Goal: Task Accomplishment & Management: Complete application form

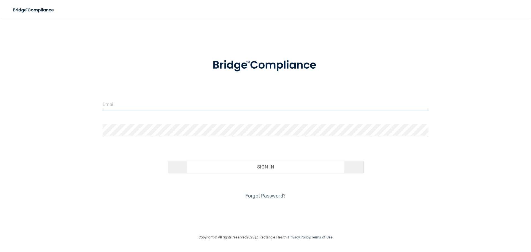
type input "[EMAIL_ADDRESS][DOMAIN_NAME]"
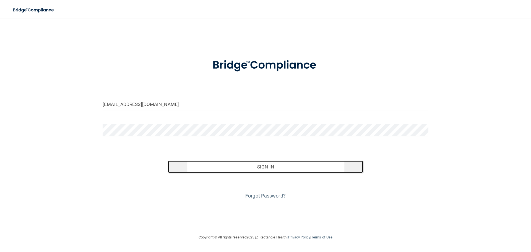
click at [207, 164] on button "Sign In" at bounding box center [265, 167] width 195 height 12
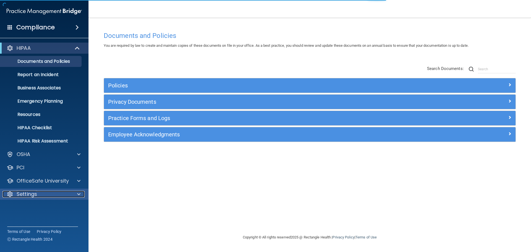
click at [37, 195] on div "Settings" at bounding box center [36, 194] width 69 height 7
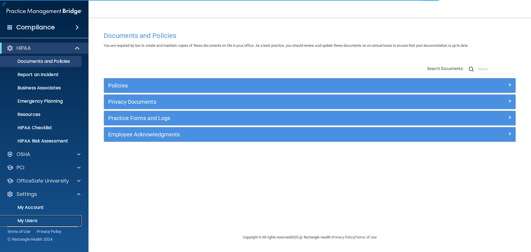
click at [35, 219] on p "My Users" at bounding box center [41, 221] width 75 height 6
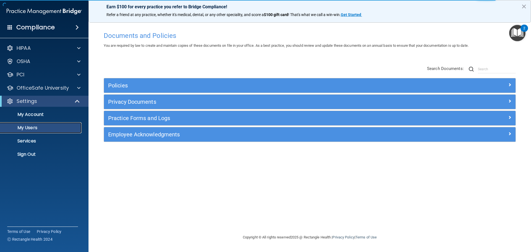
select select "20"
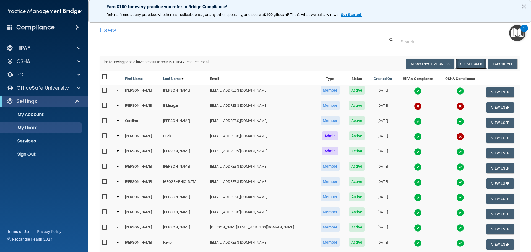
click at [466, 66] on button "Create User" at bounding box center [470, 64] width 31 height 10
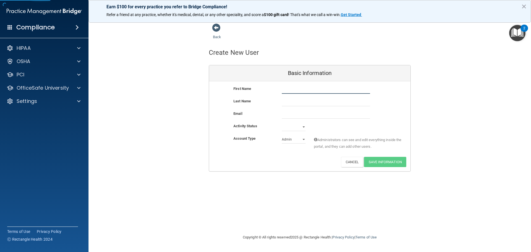
click at [293, 91] on input "text" at bounding box center [326, 89] width 88 height 8
type input "Victoria"
click at [290, 104] on input "text" at bounding box center [326, 102] width 88 height 8
type input "[PERSON_NAME]"
click at [290, 111] on input "email" at bounding box center [326, 114] width 88 height 8
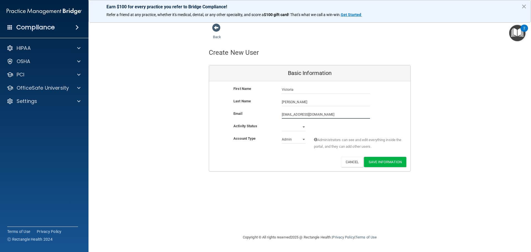
type input "[EMAIL_ADDRESS][DOMAIN_NAME]"
click at [297, 124] on select "Active Inactive" at bounding box center [294, 128] width 24 height 8
select select "active"
click at [282, 123] on select "Active Inactive" at bounding box center [294, 127] width 24 height 8
click at [302, 140] on select "Admin Member" at bounding box center [294, 139] width 24 height 8
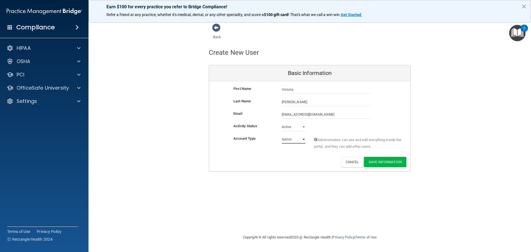
select select "practice_member"
click at [282, 135] on select "Admin Member" at bounding box center [294, 139] width 24 height 8
click at [388, 163] on button "Save Information" at bounding box center [385, 162] width 42 height 10
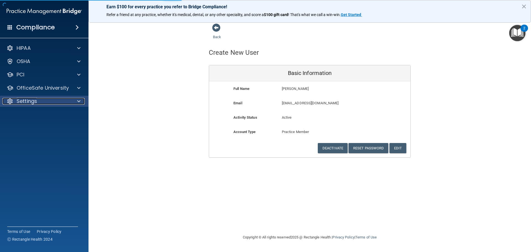
click at [25, 100] on p "Settings" at bounding box center [27, 101] width 20 height 7
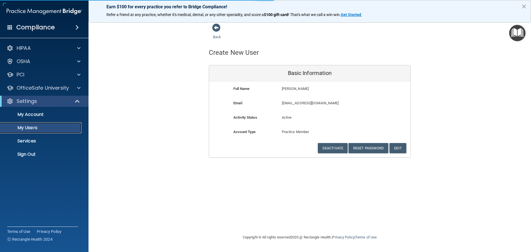
click at [32, 127] on p "My Users" at bounding box center [41, 128] width 75 height 6
select select "20"
